Goal: Answer question/provide support: Share knowledge or assist other users

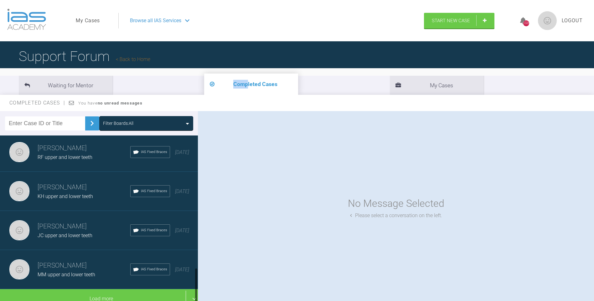
scroll to position [634, 0]
drag, startPoint x: 196, startPoint y: 156, endPoint x: 196, endPoint y: 292, distance: 136.2
click at [196, 292] on div at bounding box center [196, 286] width 2 height 35
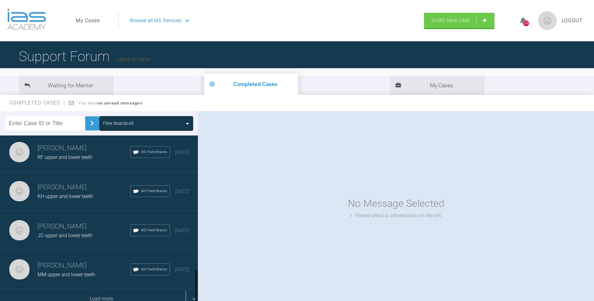
click at [119, 290] on div "Load more" at bounding box center [101, 298] width 203 height 19
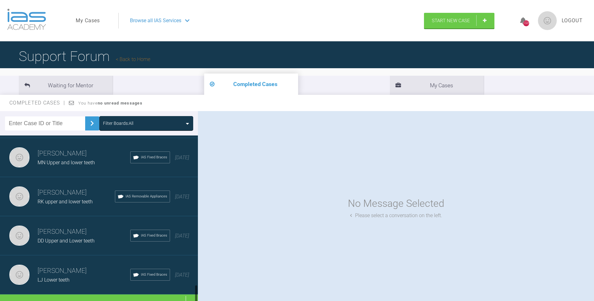
scroll to position [1416, 0]
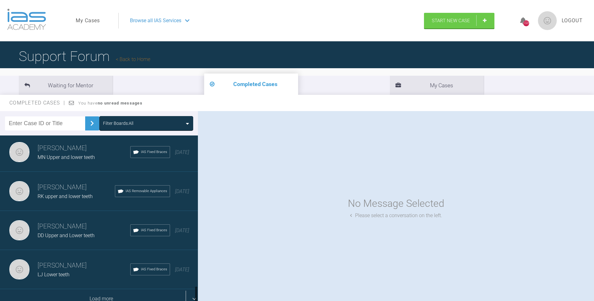
drag, startPoint x: 196, startPoint y: 210, endPoint x: 163, endPoint y: 288, distance: 84.9
click at [196, 296] on div at bounding box center [196, 295] width 2 height 18
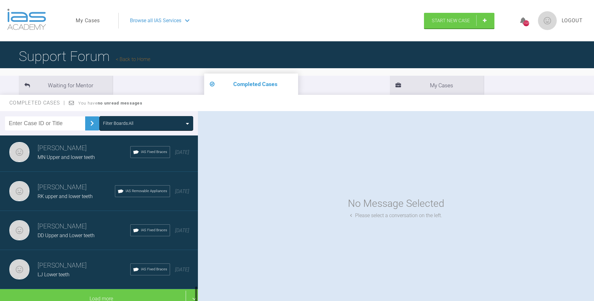
drag, startPoint x: 196, startPoint y: 291, endPoint x: 197, endPoint y: 294, distance: 3.3
click at [197, 294] on div at bounding box center [196, 295] width 2 height 18
click at [196, 295] on div at bounding box center [196, 295] width 2 height 18
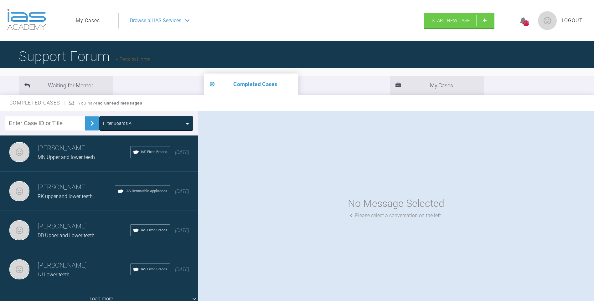
click at [101, 293] on div "Load more" at bounding box center [101, 298] width 203 height 19
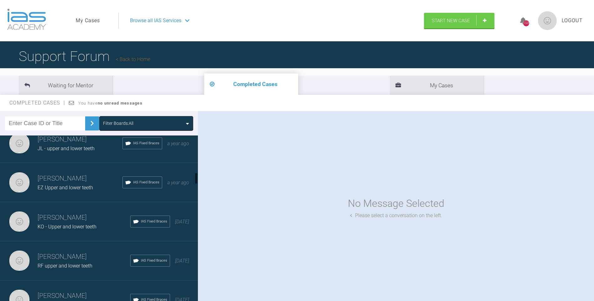
scroll to position [516, 0]
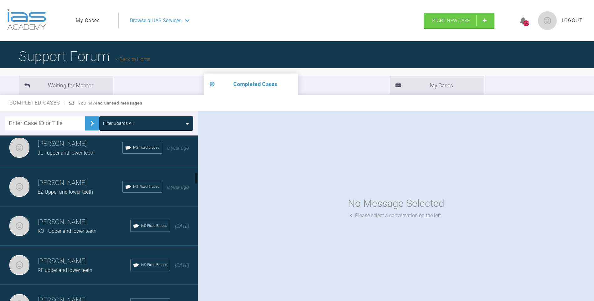
drag, startPoint x: 196, startPoint y: 240, endPoint x: 196, endPoint y: 176, distance: 64.2
click at [196, 176] on div at bounding box center [196, 179] width 2 height 12
click at [58, 188] on div "EZ Upper and lower teeth" at bounding box center [80, 192] width 85 height 8
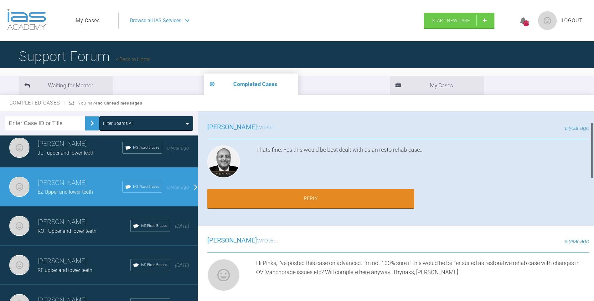
scroll to position [36, 0]
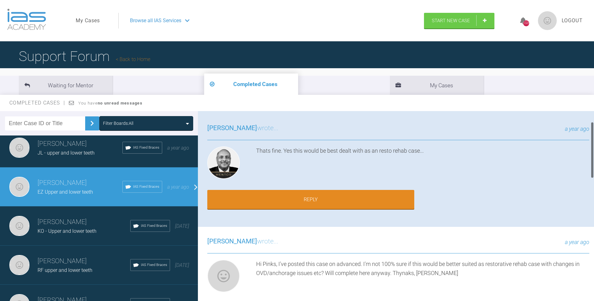
drag, startPoint x: 592, startPoint y: 122, endPoint x: 594, endPoint y: 133, distance: 10.4
click at [594, 133] on div at bounding box center [591, 207] width 3 height 193
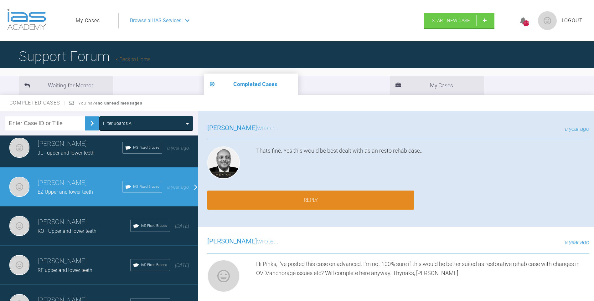
click at [344, 199] on link "Reply" at bounding box center [310, 200] width 207 height 19
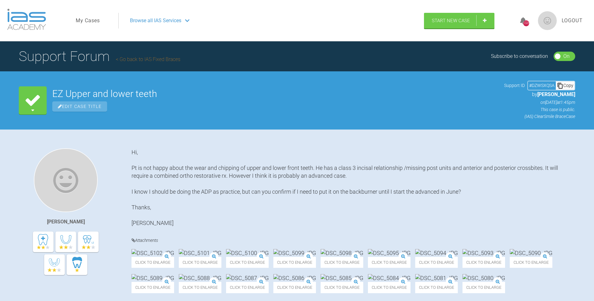
click at [152, 59] on link "Go back to IAS Fixed Braces" at bounding box center [148, 59] width 64 height 6
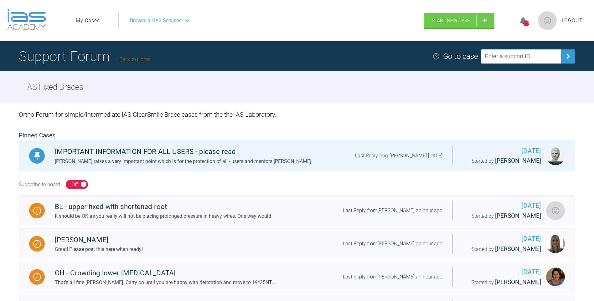
click at [87, 21] on link "My Cases" at bounding box center [88, 21] width 24 height 8
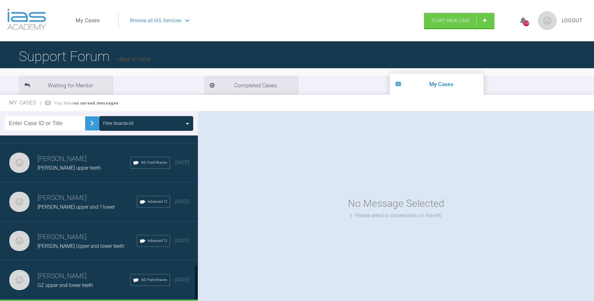
scroll to position [634, 0]
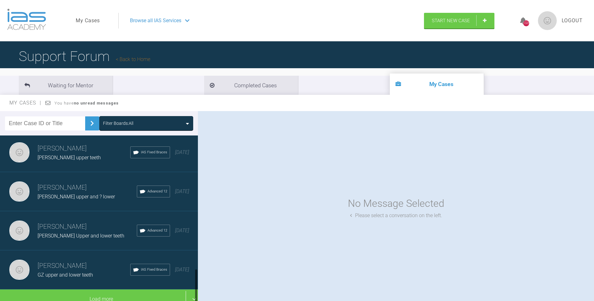
drag, startPoint x: 196, startPoint y: 154, endPoint x: 198, endPoint y: 292, distance: 137.4
click at [198, 292] on div "Filter Boards: All [PERSON_NAME] [PERSON_NAME] upper and ? lower Advanced 12 [D…" at bounding box center [297, 212] width 594 height 202
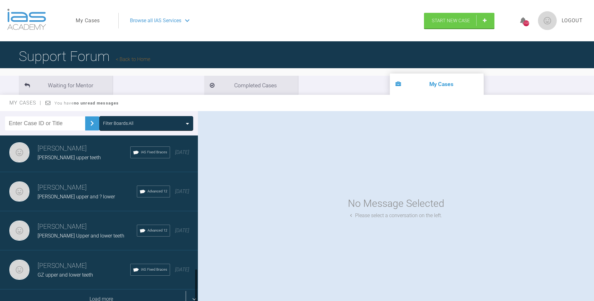
click at [117, 298] on div "Load more" at bounding box center [101, 299] width 203 height 19
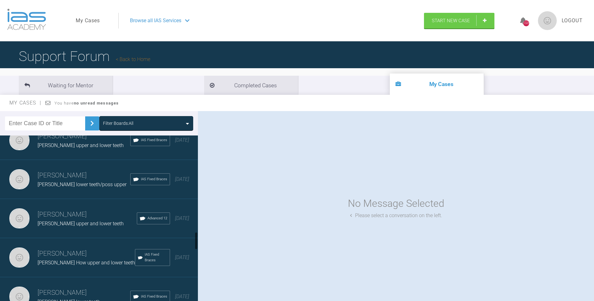
scroll to position [934, 0]
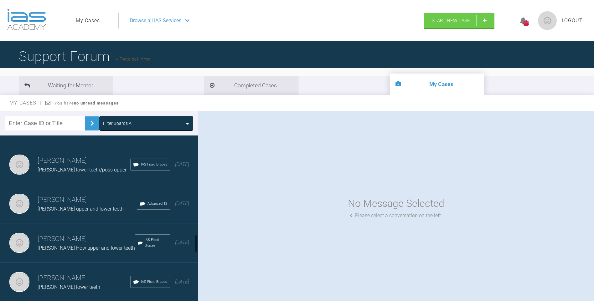
drag, startPoint x: 195, startPoint y: 209, endPoint x: 197, endPoint y: 240, distance: 31.7
click at [197, 240] on div at bounding box center [196, 244] width 2 height 18
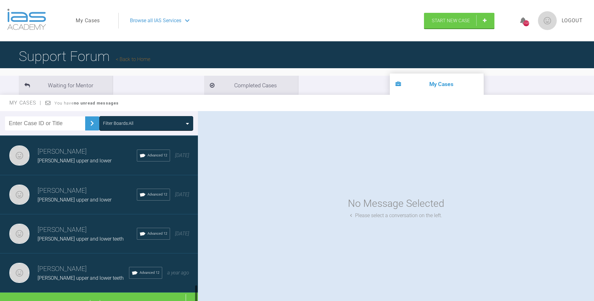
scroll to position [1416, 0]
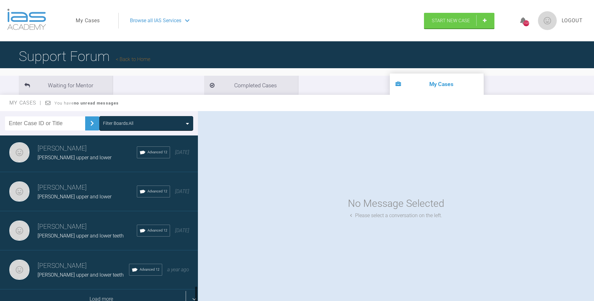
drag, startPoint x: 197, startPoint y: 243, endPoint x: 193, endPoint y: 292, distance: 50.0
click at [194, 294] on div "[PERSON_NAME] [PERSON_NAME] upper and ? lower Advanced 12 [DATE] [PERSON_NAME] …" at bounding box center [99, 220] width 198 height 168
click at [132, 293] on div "Load more" at bounding box center [101, 299] width 203 height 19
drag, startPoint x: 196, startPoint y: 239, endPoint x: 196, endPoint y: 263, distance: 24.4
click at [196, 263] on div at bounding box center [196, 267] width 2 height 12
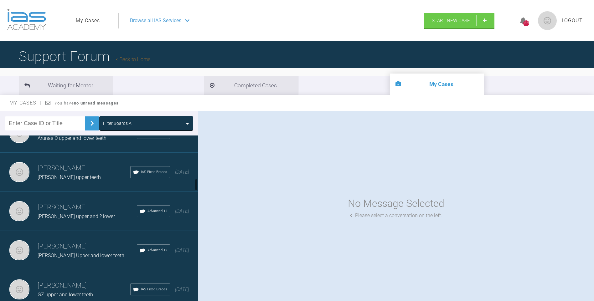
scroll to position [609, 0]
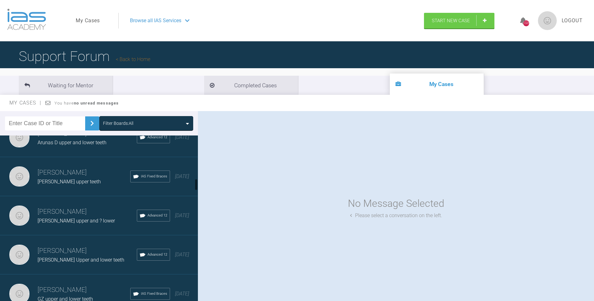
drag, startPoint x: 196, startPoint y: 265, endPoint x: 196, endPoint y: 183, distance: 82.0
click at [196, 183] on div at bounding box center [196, 185] width 2 height 12
click at [82, 171] on h3 "[PERSON_NAME]" at bounding box center [84, 172] width 93 height 11
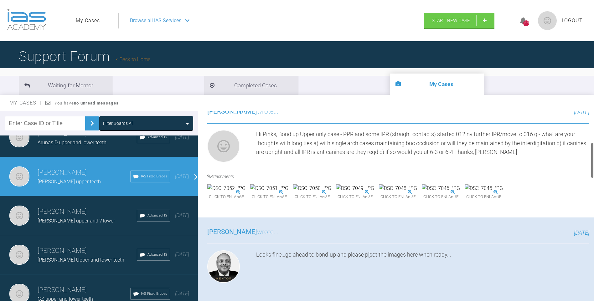
scroll to position [164, 0]
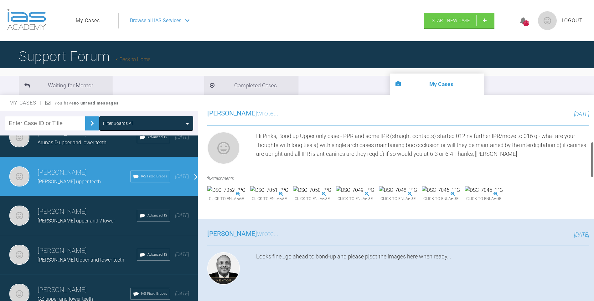
drag, startPoint x: 591, startPoint y: 130, endPoint x: 588, endPoint y: 161, distance: 30.5
click at [588, 161] on div "[PERSON_NAME] [PERSON_NAME] upper teeth a few seconds ago Tier 3: Ongoing Case …" at bounding box center [396, 207] width 396 height 193
click at [237, 194] on img at bounding box center [226, 190] width 38 height 8
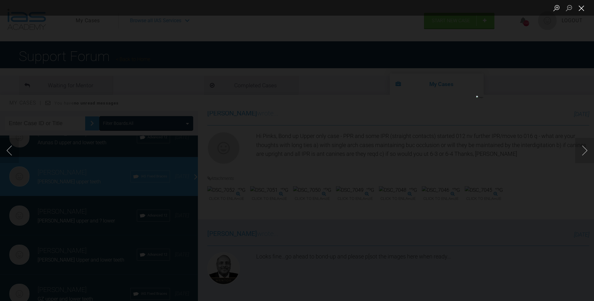
click at [581, 7] on button "Close lightbox" at bounding box center [581, 8] width 13 height 11
